Goal: Navigation & Orientation: Understand site structure

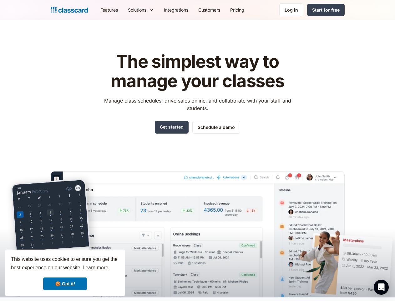
click at [198, 150] on div "The simplest way to manage your classes Manage class schedules, drive sales onl…" at bounding box center [198, 169] width 294 height 255
click at [65, 272] on div "This website uses cookies to ensure you get the best experience on our website.…" at bounding box center [65, 272] width 120 height 46
click at [220, 10] on nav "Features Resources Blog The latest industry news, updates and info. Customer st…" at bounding box center [220, 10] width 250 height 14
click at [123, 10] on div "Solutions Sports academy Swim school Dance studio Gymnastics Music school Marti…" at bounding box center [141, 10] width 36 height 14
click at [382, 287] on icon "Open Intercom Messenger" at bounding box center [382, 287] width 7 height 8
